Goal: Information Seeking & Learning: Find specific page/section

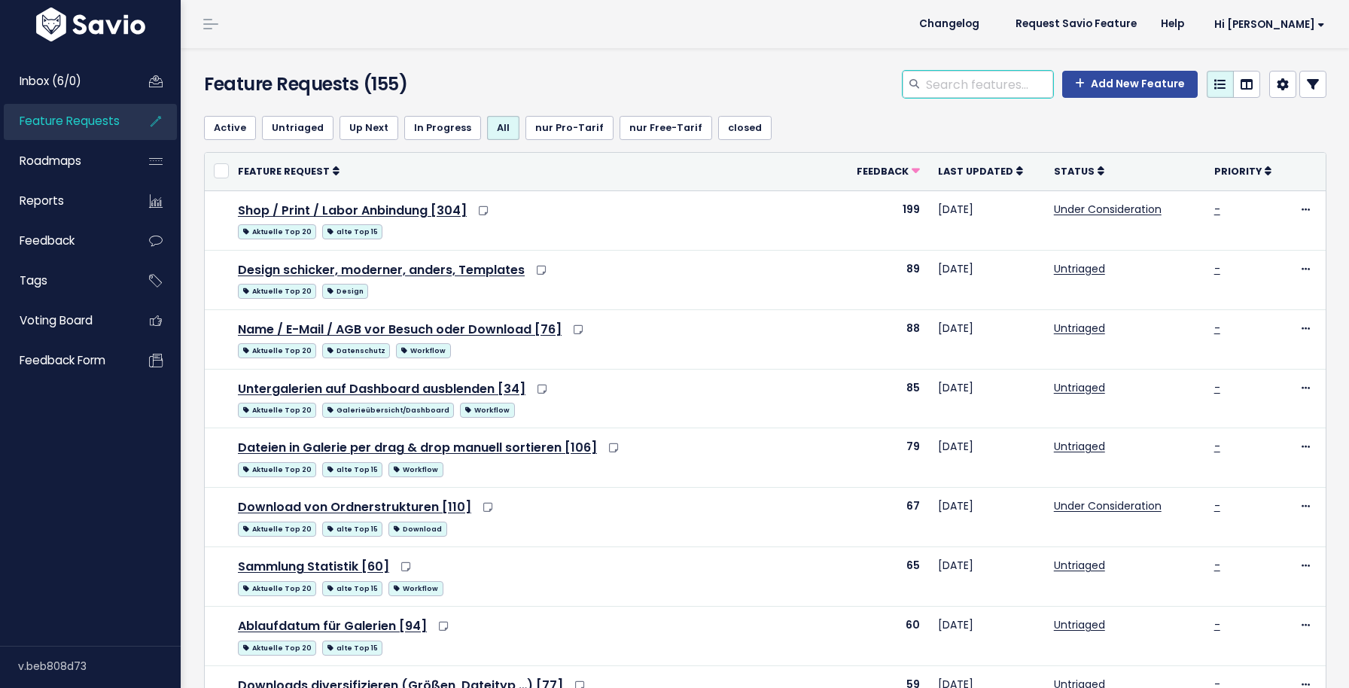
click at [951, 71] on input "search" at bounding box center [988, 84] width 129 height 27
type input "nummer"
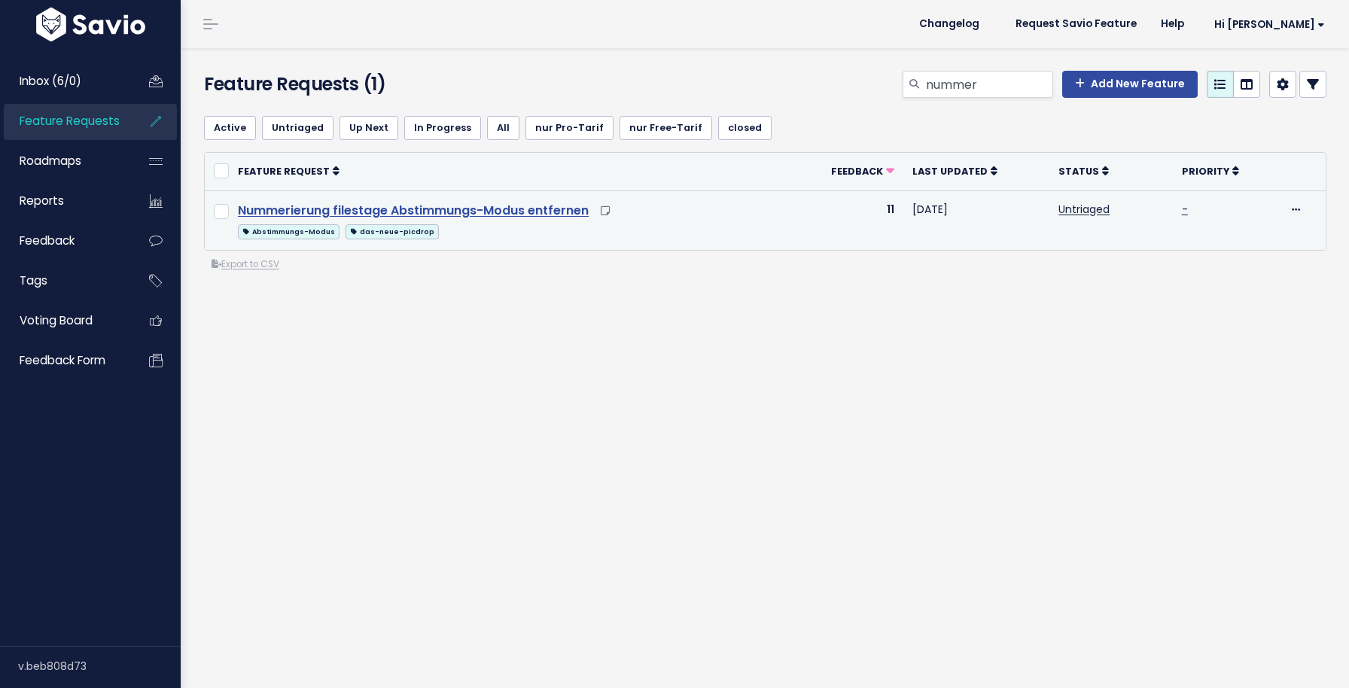
click at [458, 202] on link "Nummerierung filestage Abstimmungs-Modus entfernen" at bounding box center [413, 210] width 351 height 17
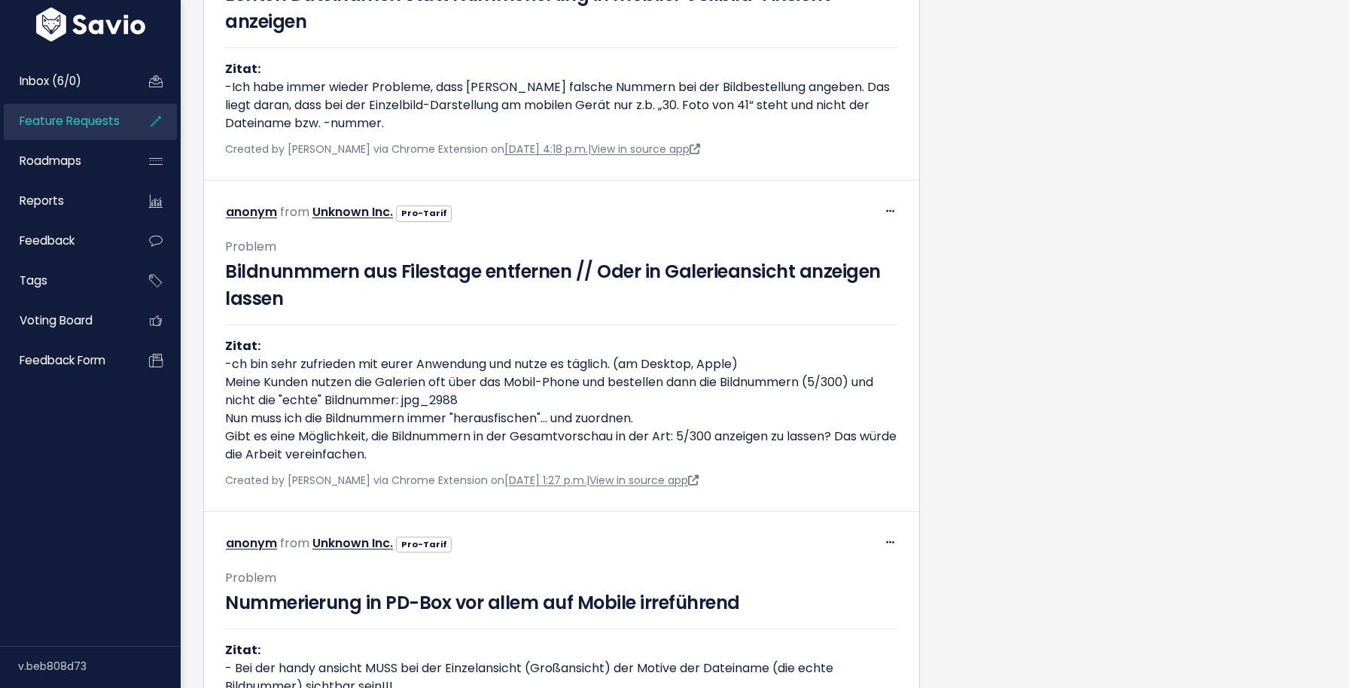
scroll to position [1273, 0]
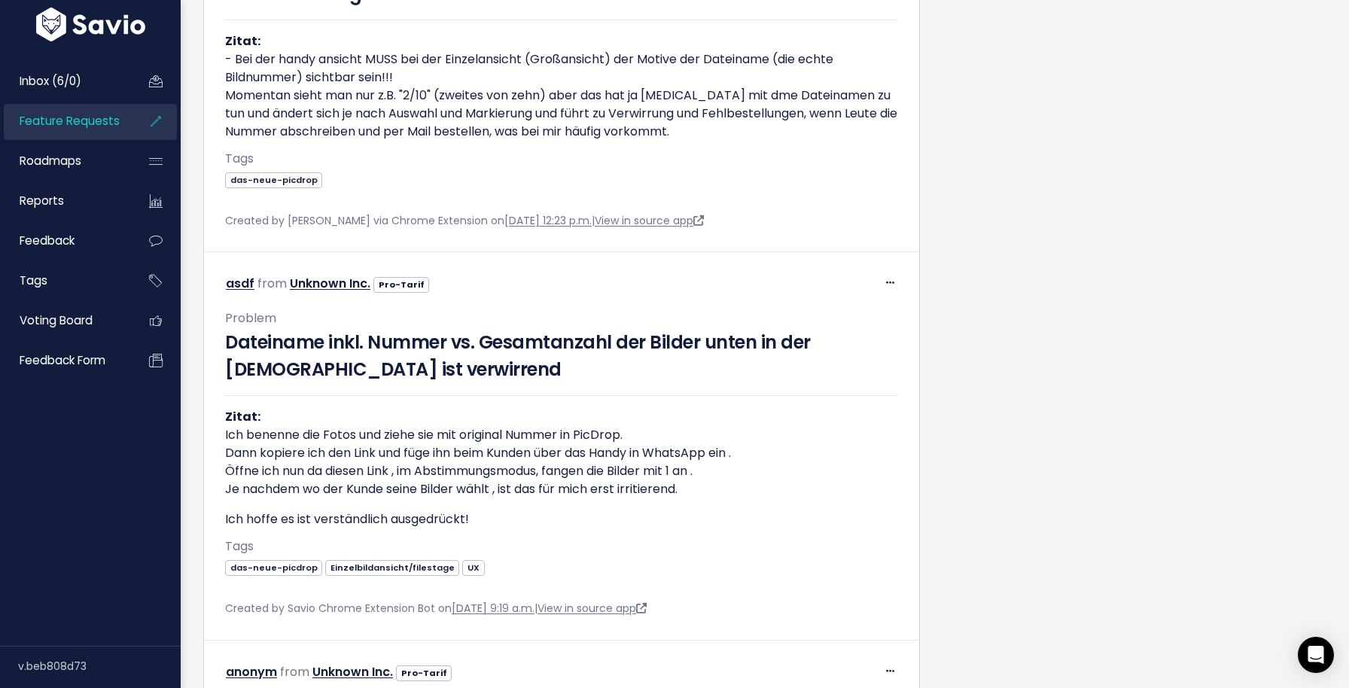
scroll to position [2108, 0]
